Goal: Task Accomplishment & Management: Manage account settings

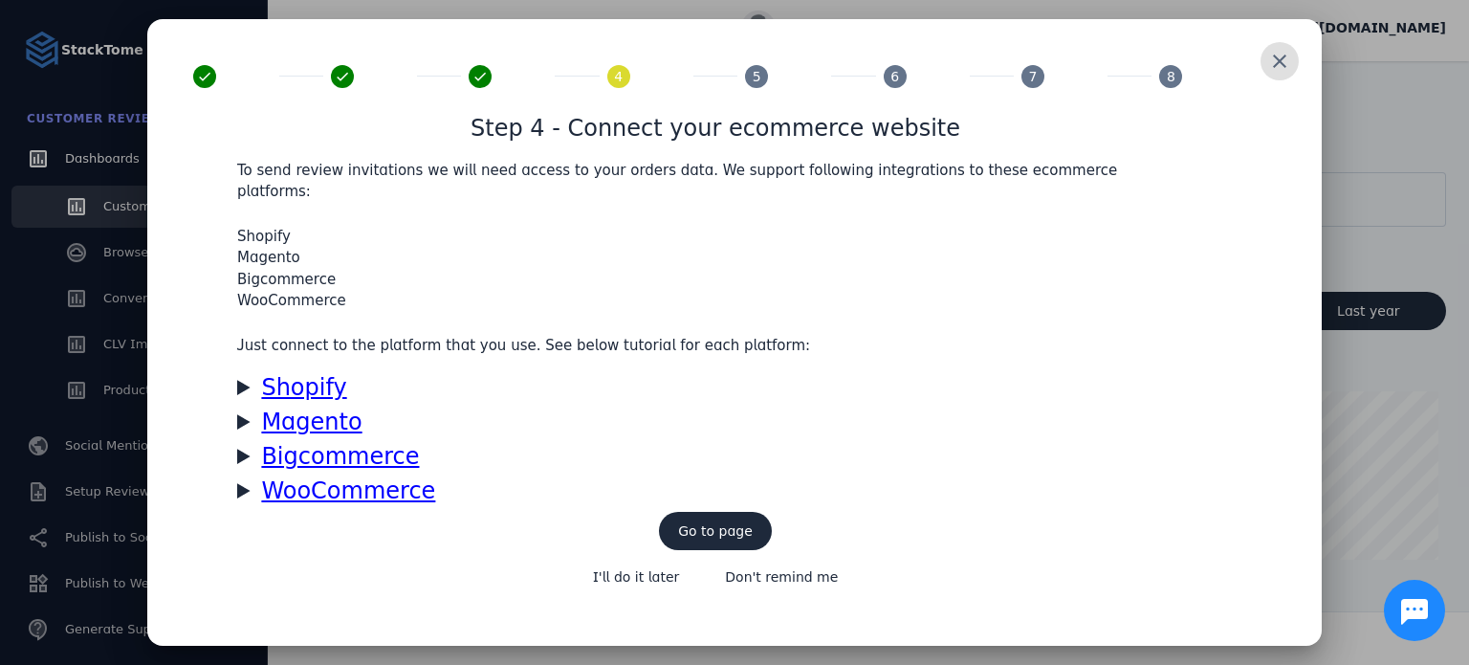
click at [1277, 76] on span at bounding box center [1279, 61] width 46 height 46
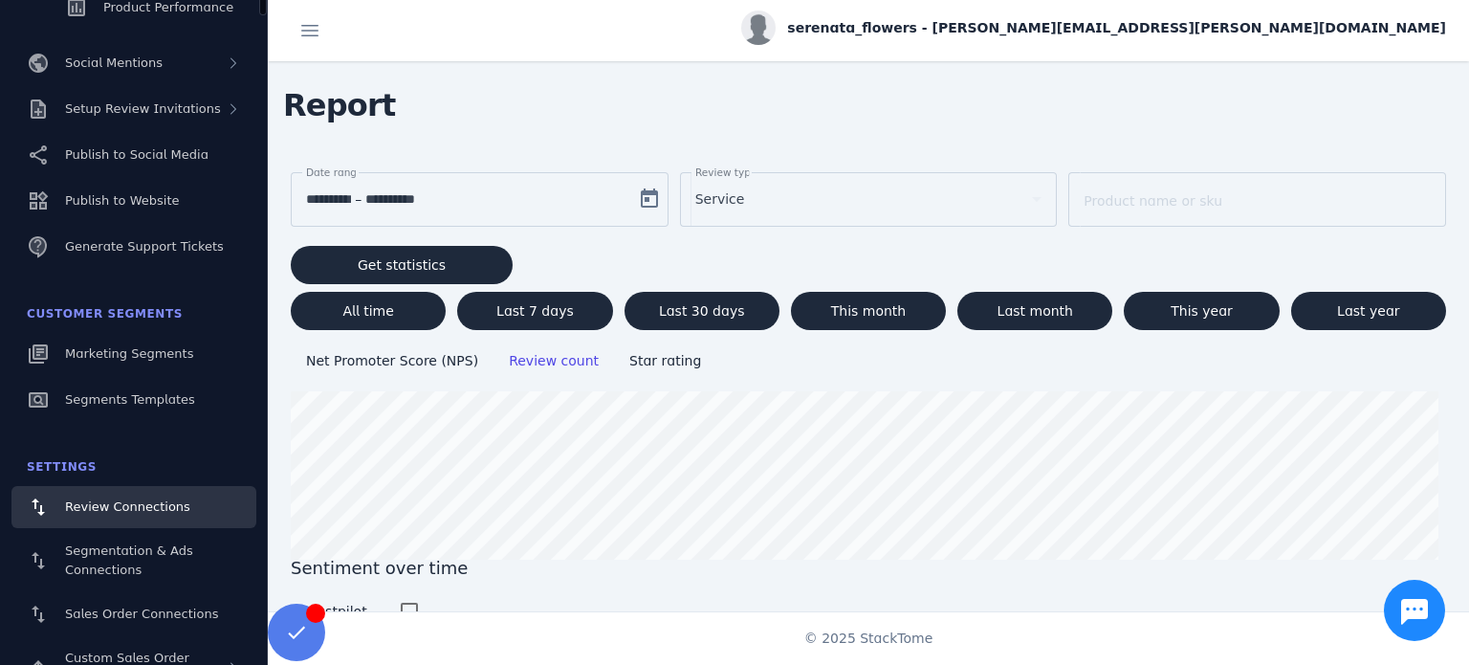
scroll to position [447, 0]
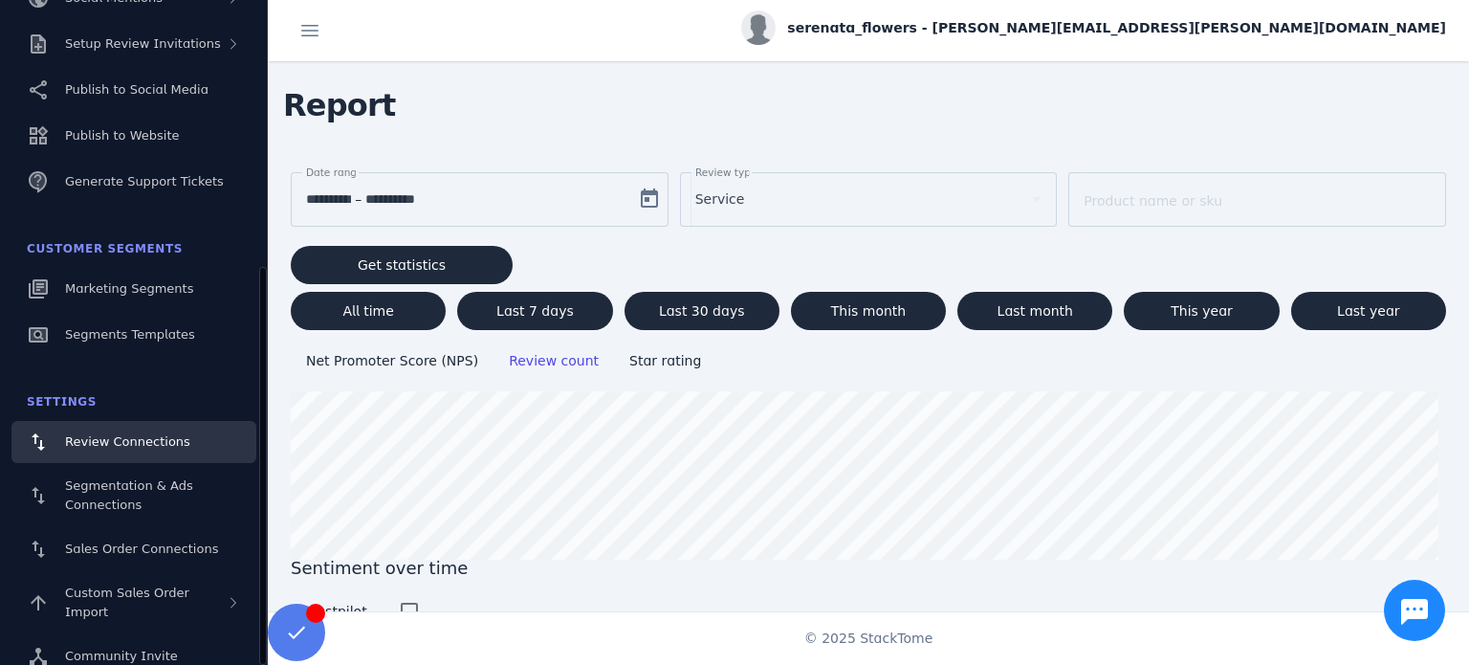
click at [125, 430] on link "Review Connections" at bounding box center [133, 442] width 245 height 42
